Goal: Task Accomplishment & Management: Use online tool/utility

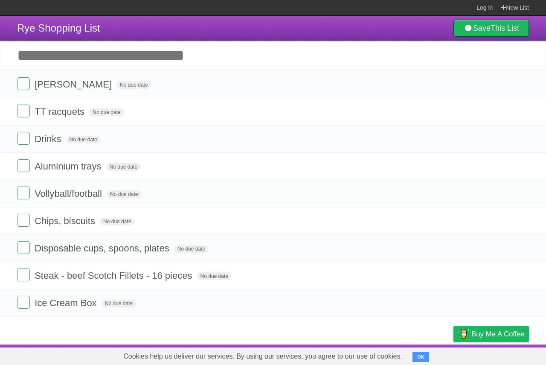
click at [82, 43] on input "Add another task" at bounding box center [273, 56] width 546 height 30
click at [85, 47] on input "Add another task" at bounding box center [273, 56] width 546 height 30
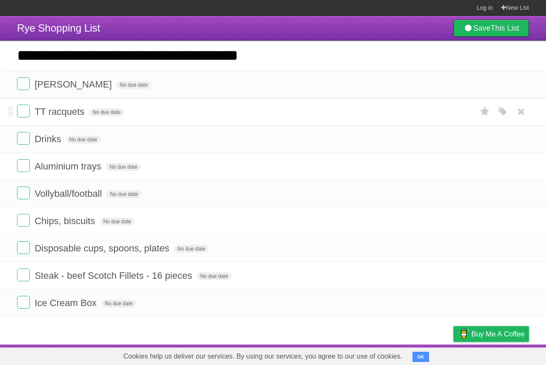
type input "**********"
click input "*********" at bounding box center [0, 0] width 0 height 0
